Goal: Information Seeking & Learning: Learn about a topic

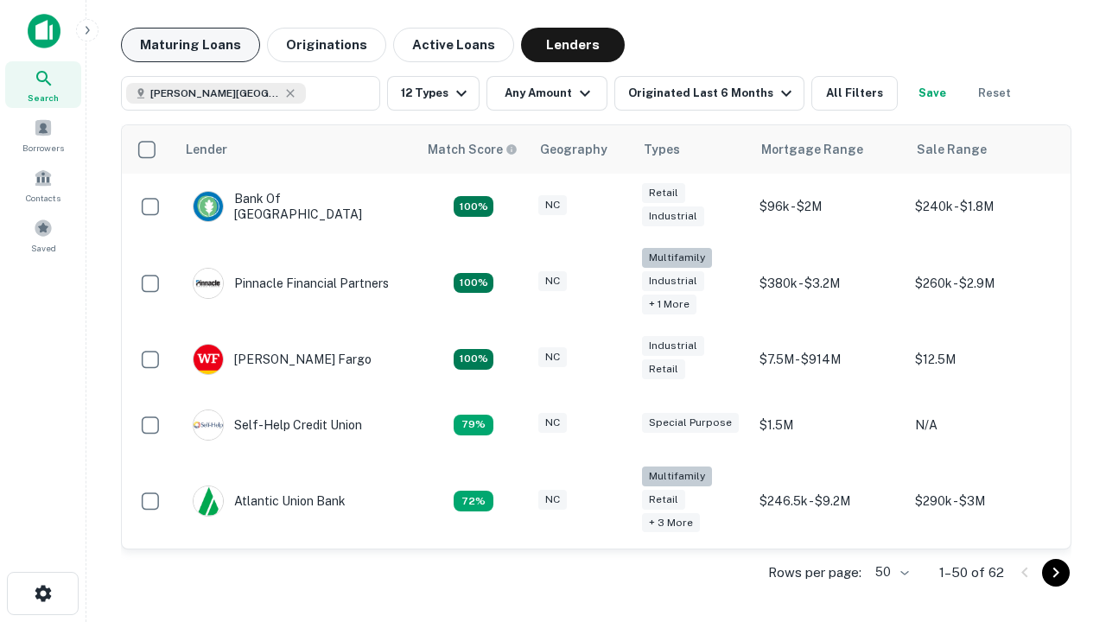
click at [190, 45] on button "Maturing Loans" at bounding box center [190, 45] width 139 height 35
